Goal: Use online tool/utility: Utilize a website feature to perform a specific function

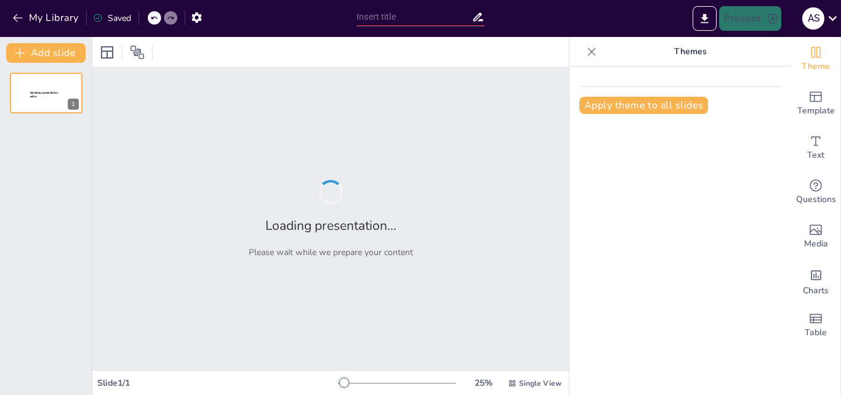
type input "Imported Fundamentos de Análisis de Salud Financiera_para dirigentes.ppt"
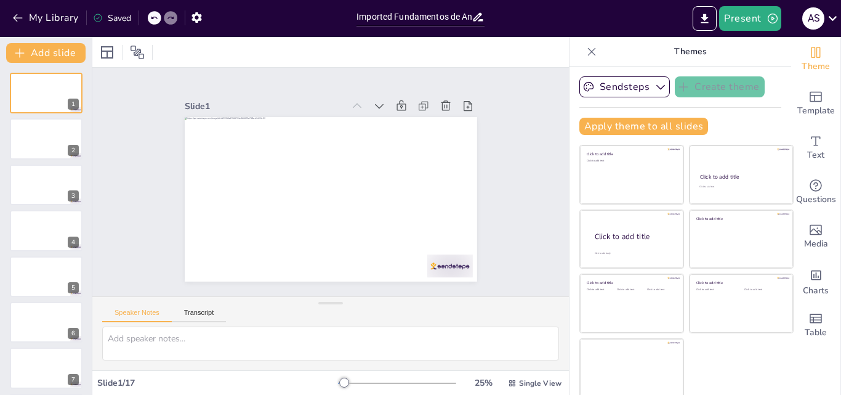
scroll to position [2, 0]
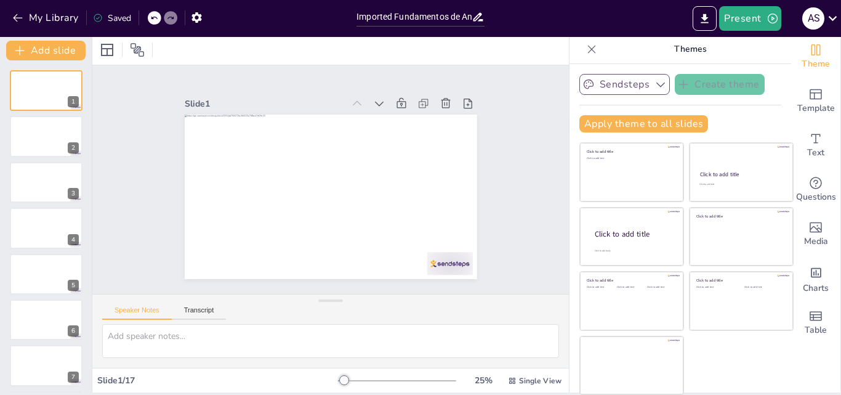
click at [620, 86] on button "Sendsteps" at bounding box center [625, 84] width 91 height 21
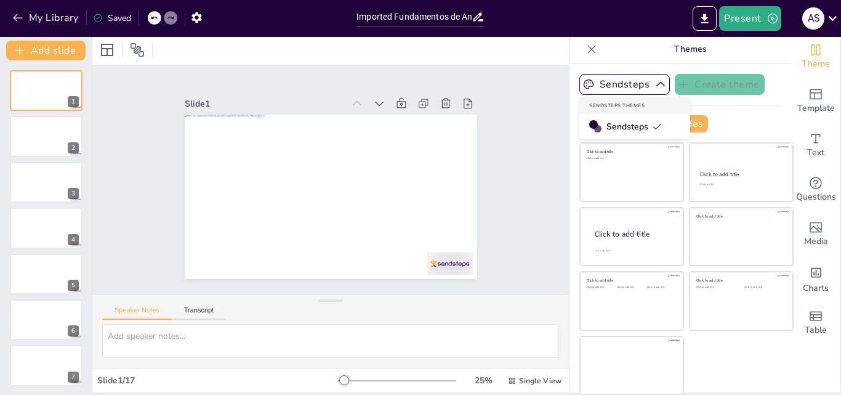
click at [621, 126] on span "Sendsteps" at bounding box center [634, 127] width 55 height 12
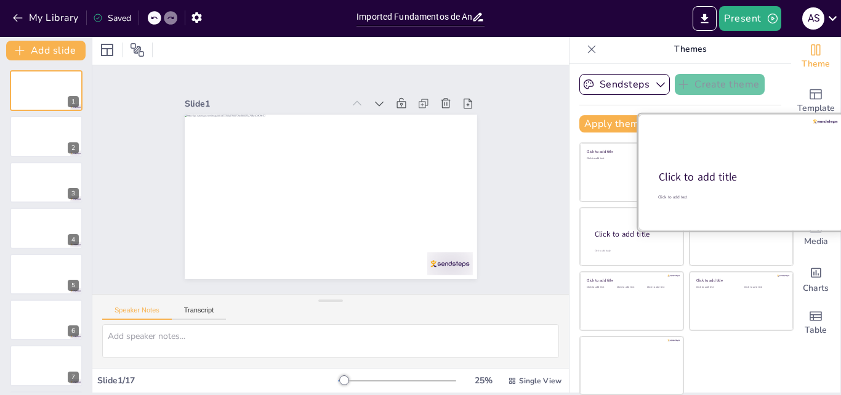
click at [720, 160] on div at bounding box center [741, 172] width 207 height 116
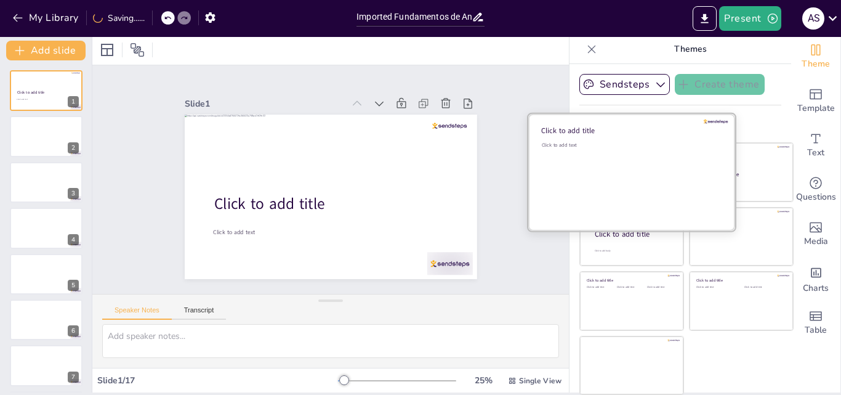
click at [596, 170] on div "Click to add text" at bounding box center [630, 180] width 176 height 76
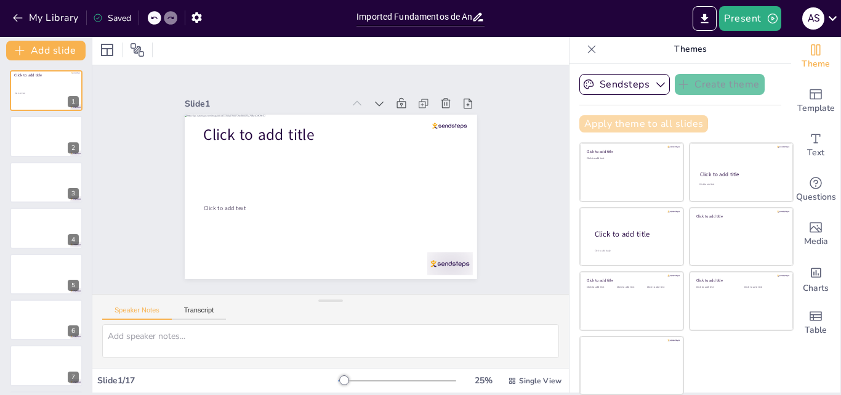
click at [592, 126] on button "Apply theme to all slides" at bounding box center [644, 123] width 129 height 17
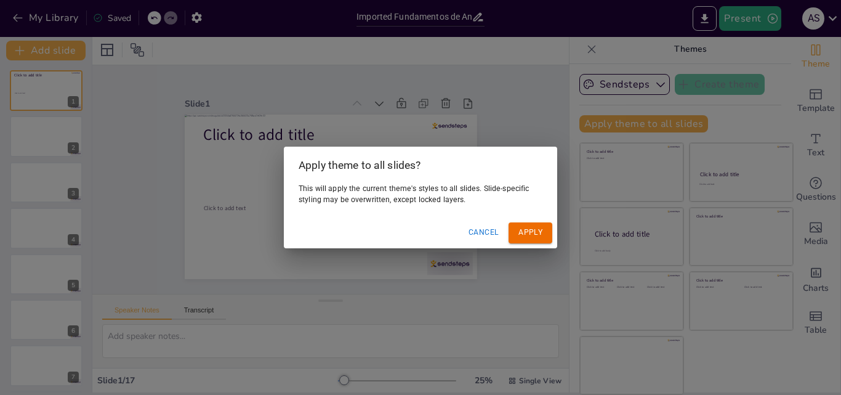
click at [482, 230] on button "Cancel" at bounding box center [484, 232] width 40 height 20
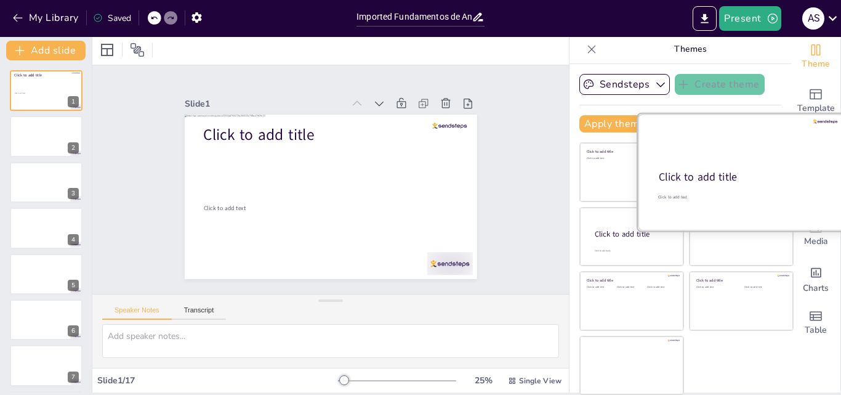
click at [738, 160] on div at bounding box center [741, 172] width 207 height 116
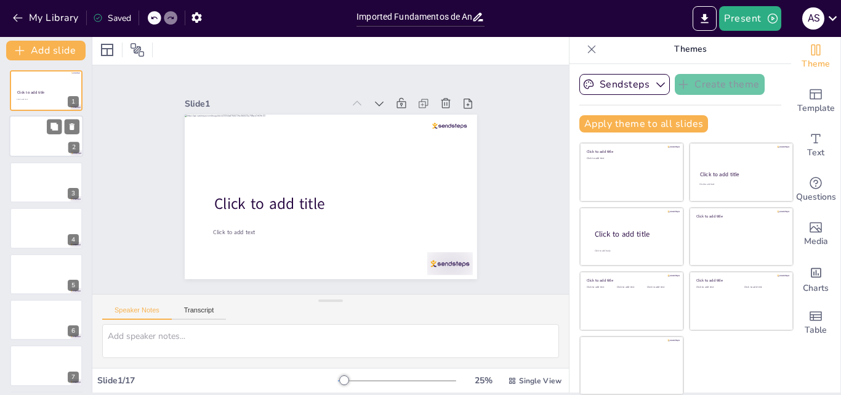
click at [54, 135] on div at bounding box center [46, 137] width 74 height 42
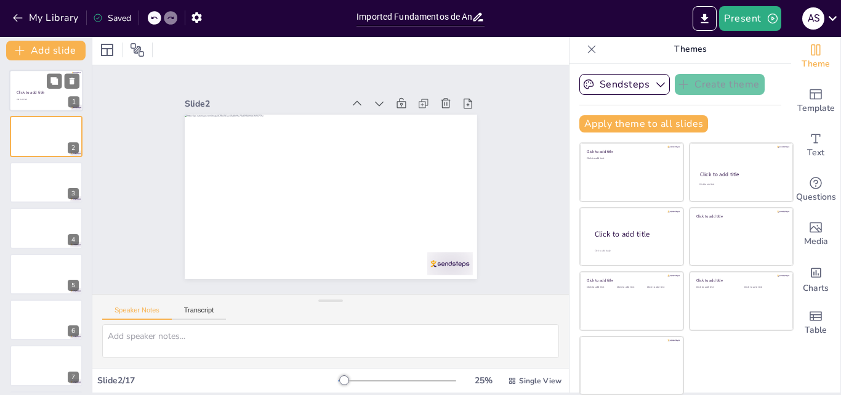
click at [30, 93] on span "Click to add title" at bounding box center [31, 93] width 28 height 6
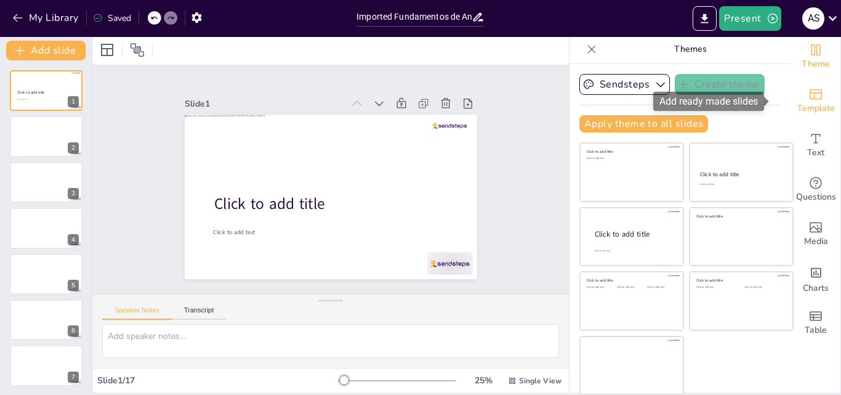
click at [809, 95] on icon "Add ready made slides" at bounding box center [816, 94] width 15 height 15
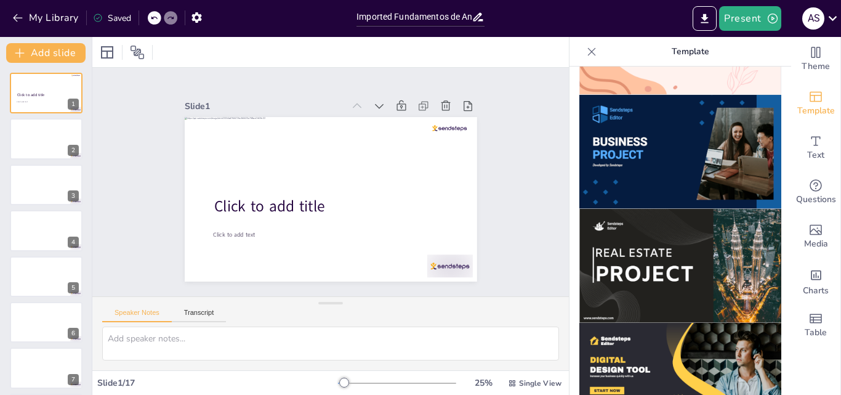
scroll to position [1009, 0]
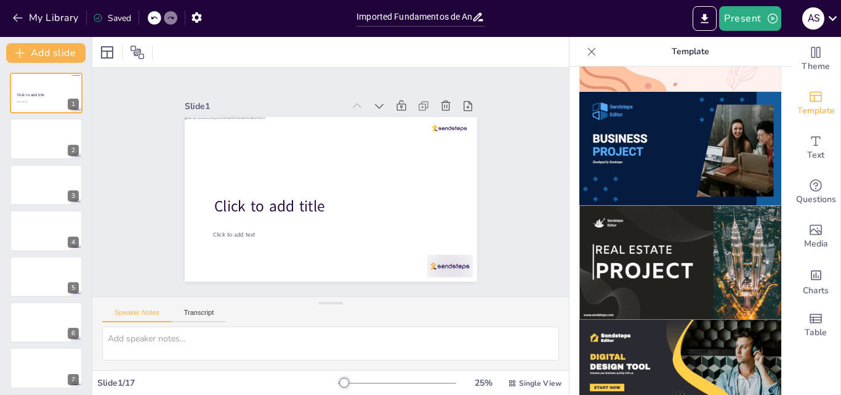
click at [692, 327] on img at bounding box center [681, 377] width 202 height 114
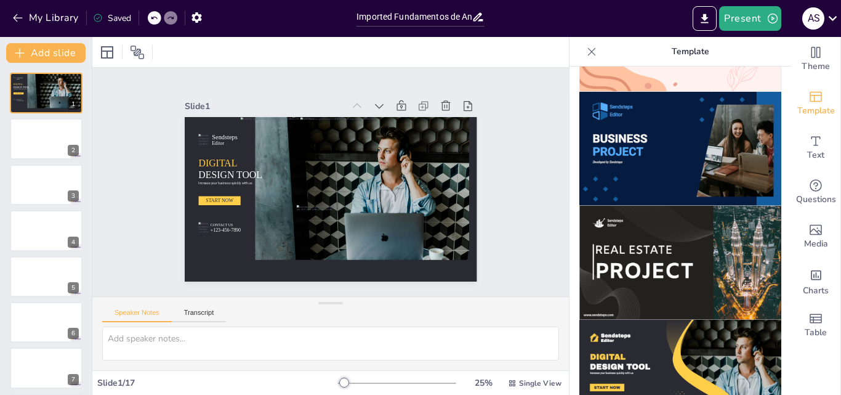
click at [155, 18] on icon at bounding box center [153, 17] width 7 height 7
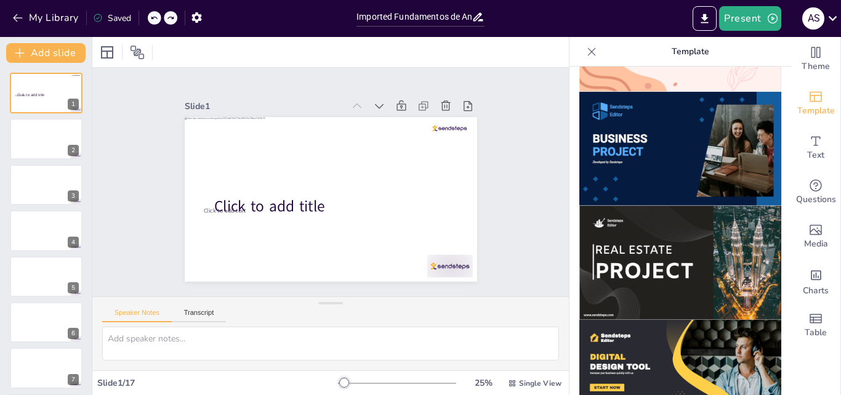
click at [155, 18] on icon at bounding box center [153, 17] width 7 height 7
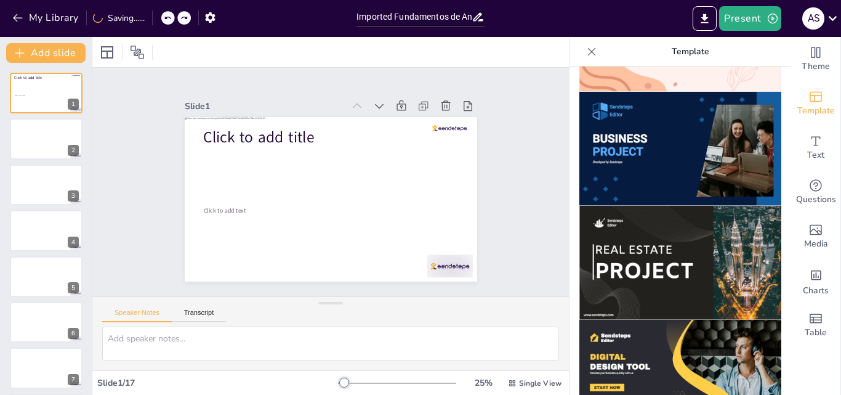
click at [155, 18] on div "My Library Saving......" at bounding box center [111, 17] width 222 height 22
click at [171, 16] on div at bounding box center [176, 18] width 30 height 14
click at [155, 17] on icon at bounding box center [153, 17] width 7 height 7
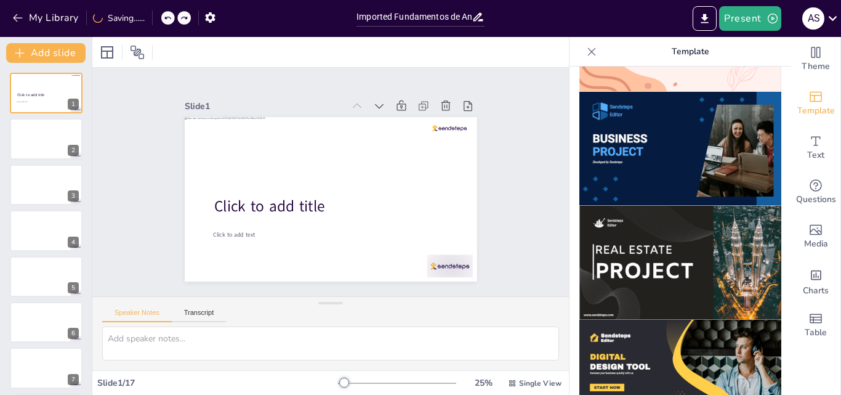
click at [168, 17] on icon at bounding box center [167, 17] width 7 height 7
click at [153, 17] on icon at bounding box center [153, 17] width 7 height 7
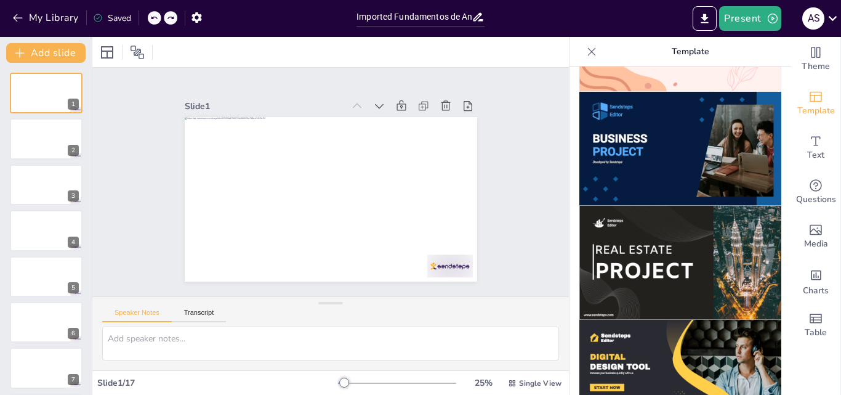
click at [647, 119] on img at bounding box center [681, 149] width 202 height 114
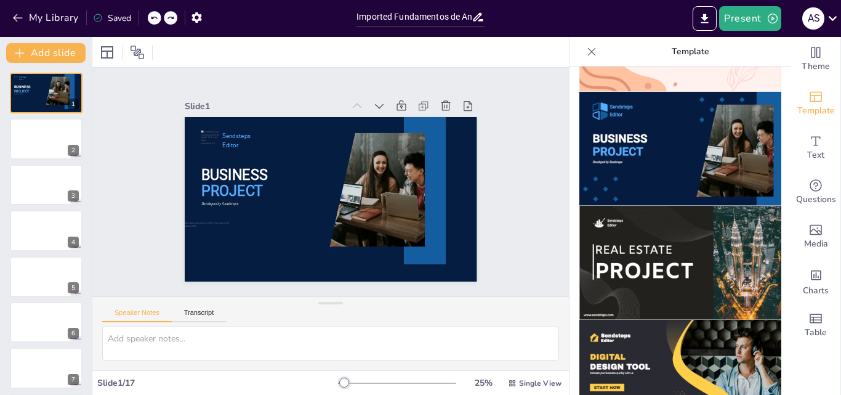
click at [156, 17] on icon at bounding box center [153, 17] width 7 height 7
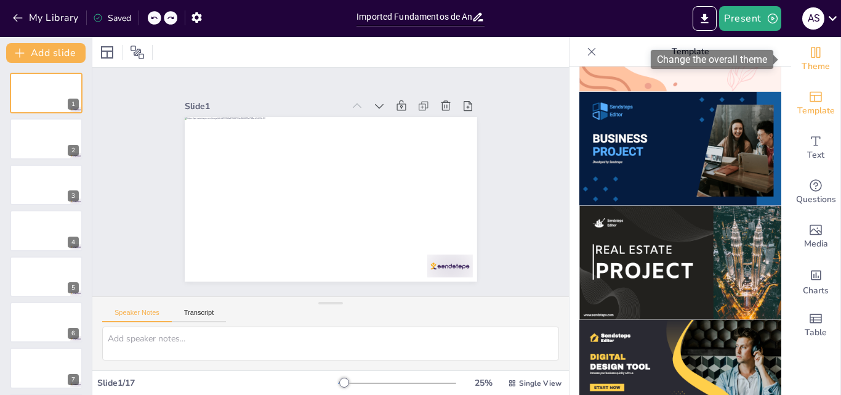
click at [809, 52] on icon "Change the overall theme" at bounding box center [816, 52] width 15 height 15
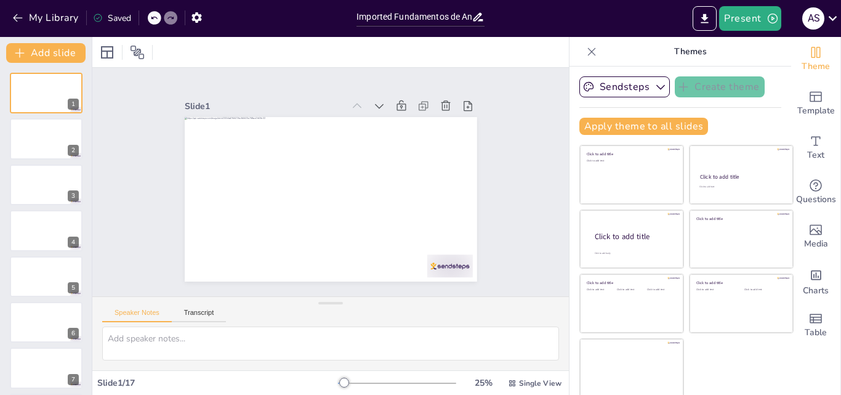
scroll to position [2, 0]
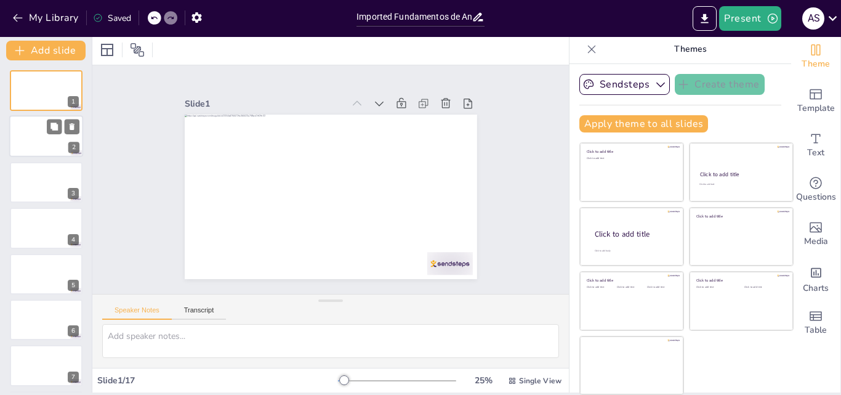
click at [35, 124] on div at bounding box center [46, 137] width 74 height 42
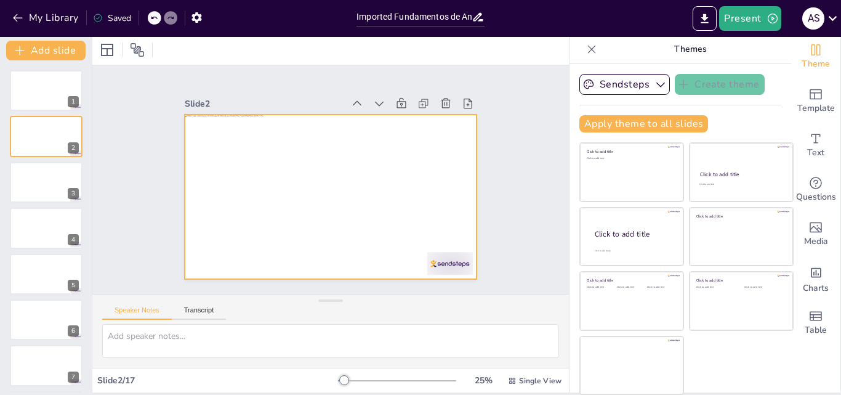
click at [221, 164] on div at bounding box center [316, 169] width 305 height 333
click at [221, 164] on div at bounding box center [334, 162] width 320 height 221
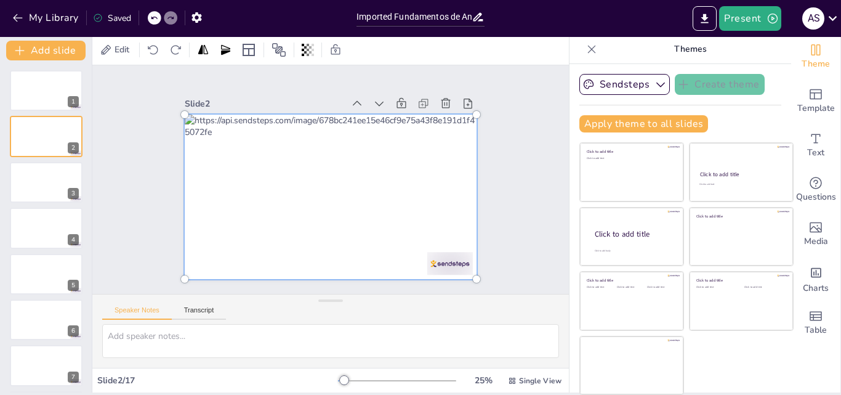
click at [241, 161] on div at bounding box center [313, 177] width 210 height 324
click at [213, 151] on div "Slide 1 Slide 2 Slide 3 Slide 4 Slide 5 Slide 6 Slide 7 Slide 8 Slide 9 Slide 1…" at bounding box center [330, 180] width 235 height 380
